Goal: Transaction & Acquisition: Obtain resource

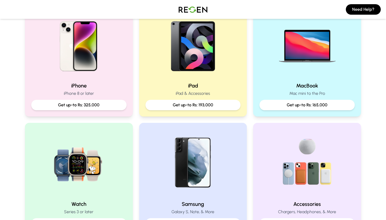
scroll to position [170, 0]
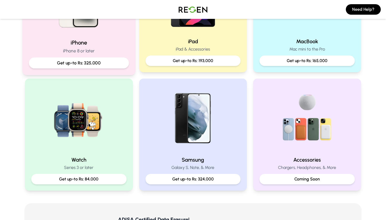
click at [110, 43] on h2 "iPhone" at bounding box center [79, 43] width 100 height 8
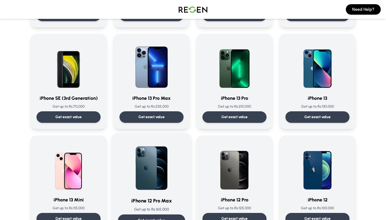
scroll to position [263, 0]
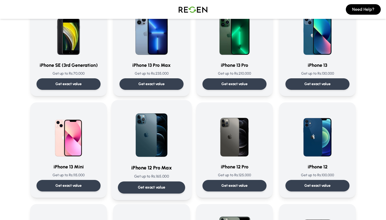
click at [132, 165] on h3 "iPhone 12 Pro Max" at bounding box center [151, 168] width 67 height 8
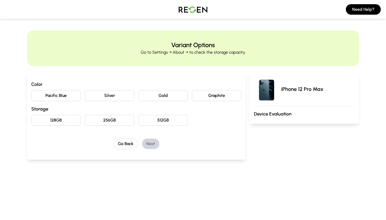
click at [209, 98] on button "Graphite" at bounding box center [216, 95] width 49 height 11
click at [65, 125] on button "128GB" at bounding box center [55, 120] width 49 height 11
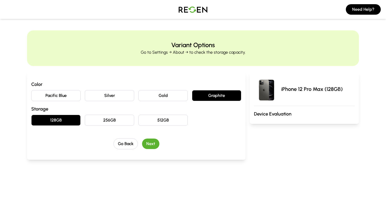
click at [146, 142] on button "Next" at bounding box center [150, 144] width 17 height 10
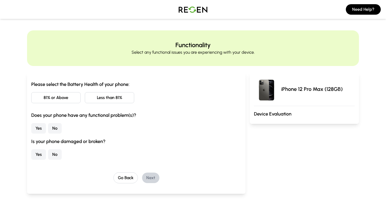
click at [94, 99] on button "Less than 81%" at bounding box center [109, 97] width 49 height 11
click at [54, 130] on button "No" at bounding box center [55, 128] width 14 height 10
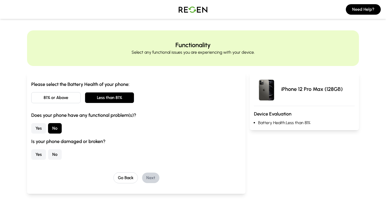
click at [53, 150] on button "No" at bounding box center [55, 155] width 14 height 10
click at [146, 177] on button "Next" at bounding box center [150, 178] width 17 height 10
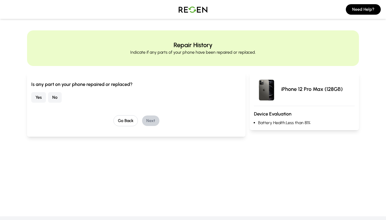
click at [59, 100] on button "No" at bounding box center [55, 97] width 14 height 10
click at [142, 118] on div "Go Back Next" at bounding box center [136, 120] width 210 height 11
click at [147, 120] on button "Next" at bounding box center [150, 121] width 17 height 10
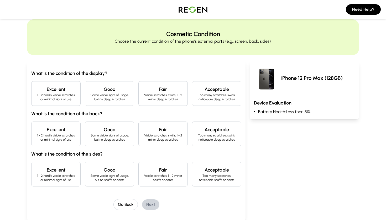
scroll to position [15, 0]
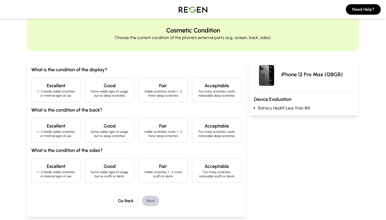
click at [72, 101] on div "Excellent 1 - 2 hardly visible scratches or minimal signs of use" at bounding box center [55, 90] width 49 height 25
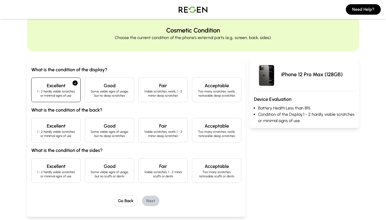
click at [71, 129] on h4 "Excellent" at bounding box center [56, 126] width 40 height 7
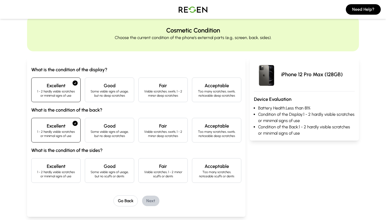
click at [71, 175] on p "1 - 2 hardly visible scratches or minimal signs of use" at bounding box center [56, 174] width 40 height 8
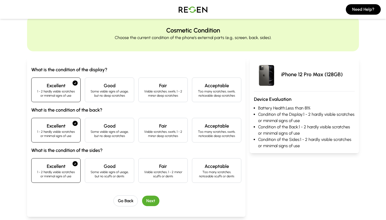
click at [143, 202] on button "Next" at bounding box center [150, 201] width 17 height 10
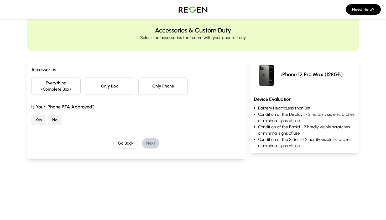
scroll to position [0, 0]
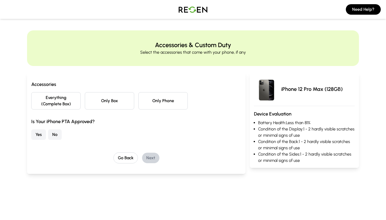
click at [67, 109] on button "Everything (Complete Box)" at bounding box center [55, 100] width 49 height 17
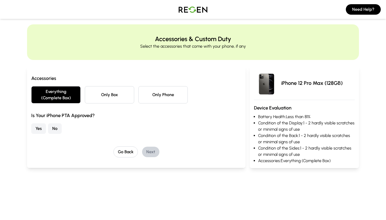
scroll to position [7, 0]
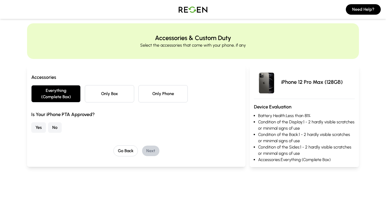
click at [53, 128] on button "No" at bounding box center [55, 128] width 14 height 10
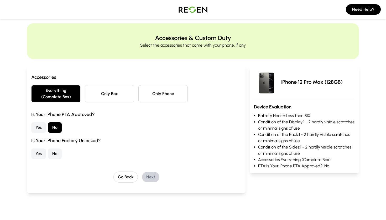
click at [38, 152] on button "Yes" at bounding box center [38, 154] width 15 height 10
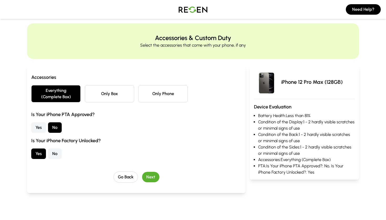
click at [148, 175] on button "Next" at bounding box center [150, 177] width 17 height 10
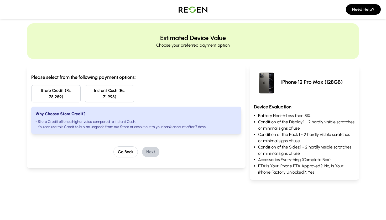
scroll to position [0, 0]
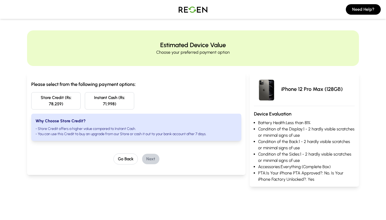
drag, startPoint x: 63, startPoint y: 106, endPoint x: 123, endPoint y: 113, distance: 60.4
click at [123, 113] on div "Please select from the following payment options: Store Credit (Rs: 78,259) Ins…" at bounding box center [136, 111] width 210 height 60
drag, startPoint x: 109, startPoint y: 102, endPoint x: 165, endPoint y: 104, distance: 55.4
click at [165, 104] on div "Store Credit (Rs: 78,259) Instant Cash (Rs: 71,998)" at bounding box center [136, 100] width 210 height 17
